Goal: Task Accomplishment & Management: Complete application form

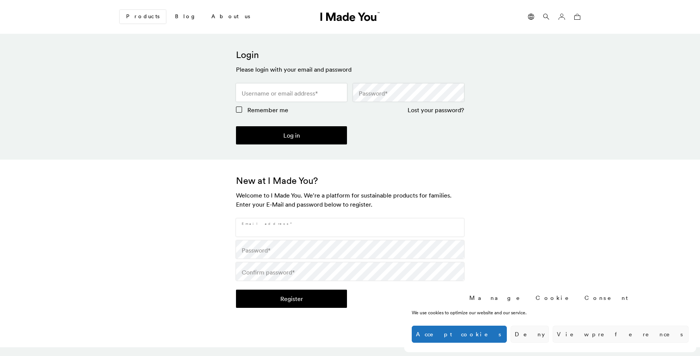
click at [350, 227] on input "Email address *" at bounding box center [350, 227] width 228 height 18
type input "[EMAIL_ADDRESS][DOMAIN_NAME]"
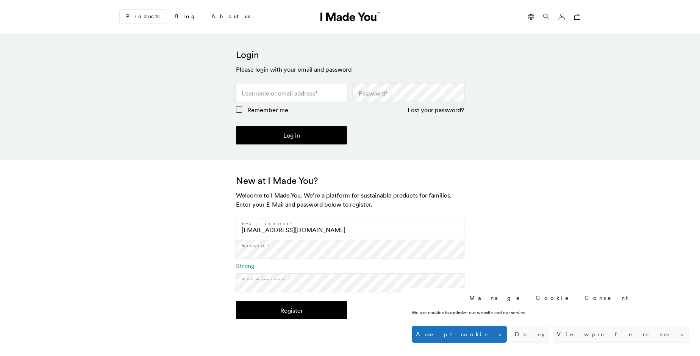
click at [291, 310] on button "Register" at bounding box center [291, 310] width 111 height 18
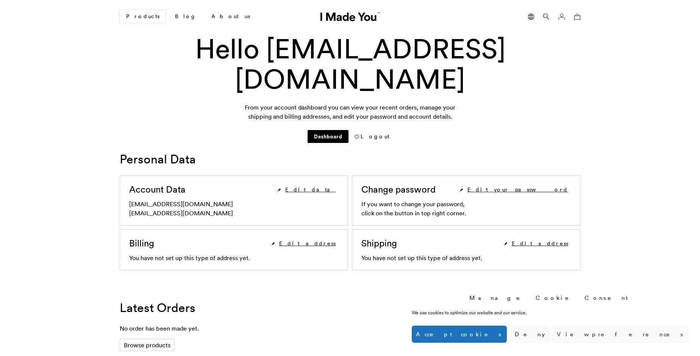
scroll to position [256, 0]
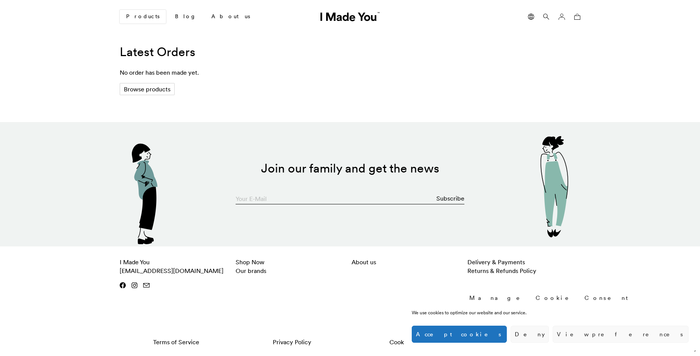
click at [350, 196] on input "Your E-Mail" at bounding box center [350, 196] width 229 height 15
type input "[EMAIL_ADDRESS][DOMAIN_NAME]"
click at [451, 198] on button "Subscribe" at bounding box center [451, 198] width 28 height 15
